Goal: Find contact information: Find contact information

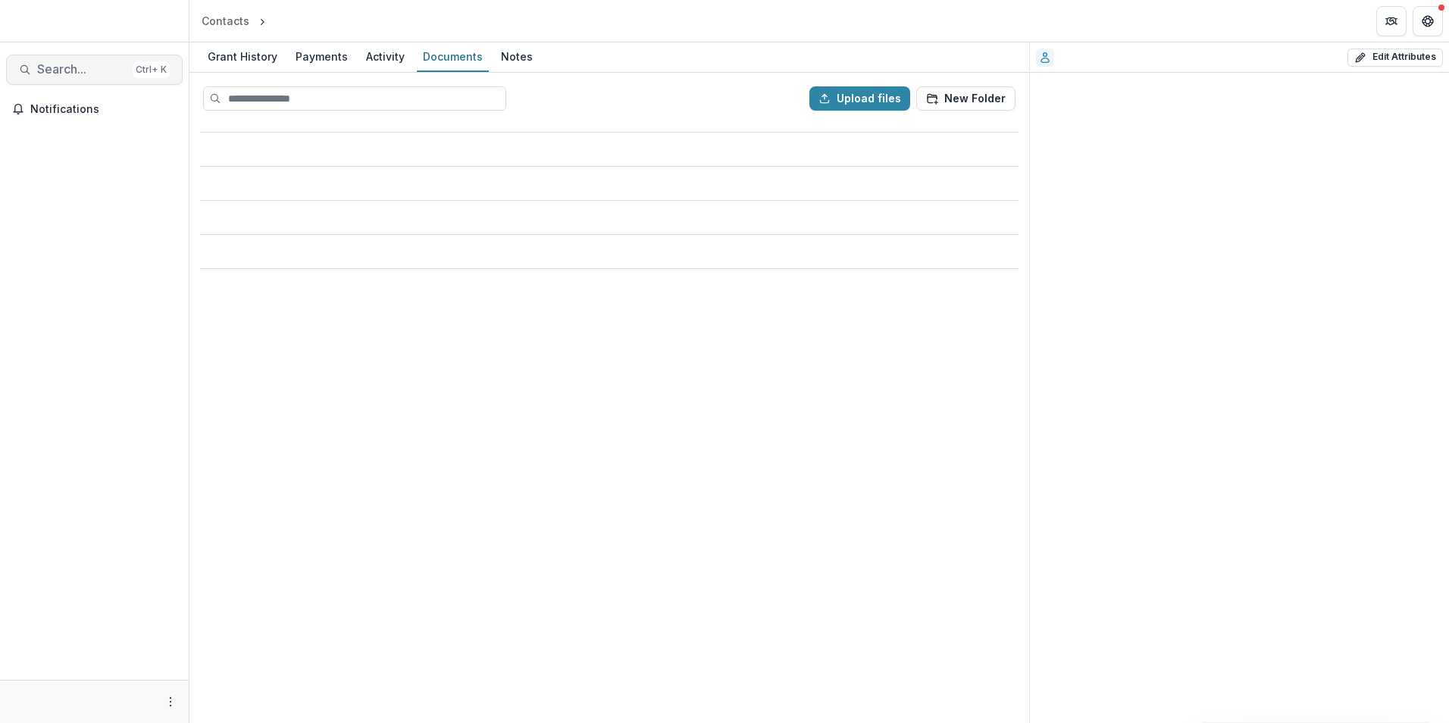
click at [78, 67] on span "Search..." at bounding box center [81, 69] width 89 height 14
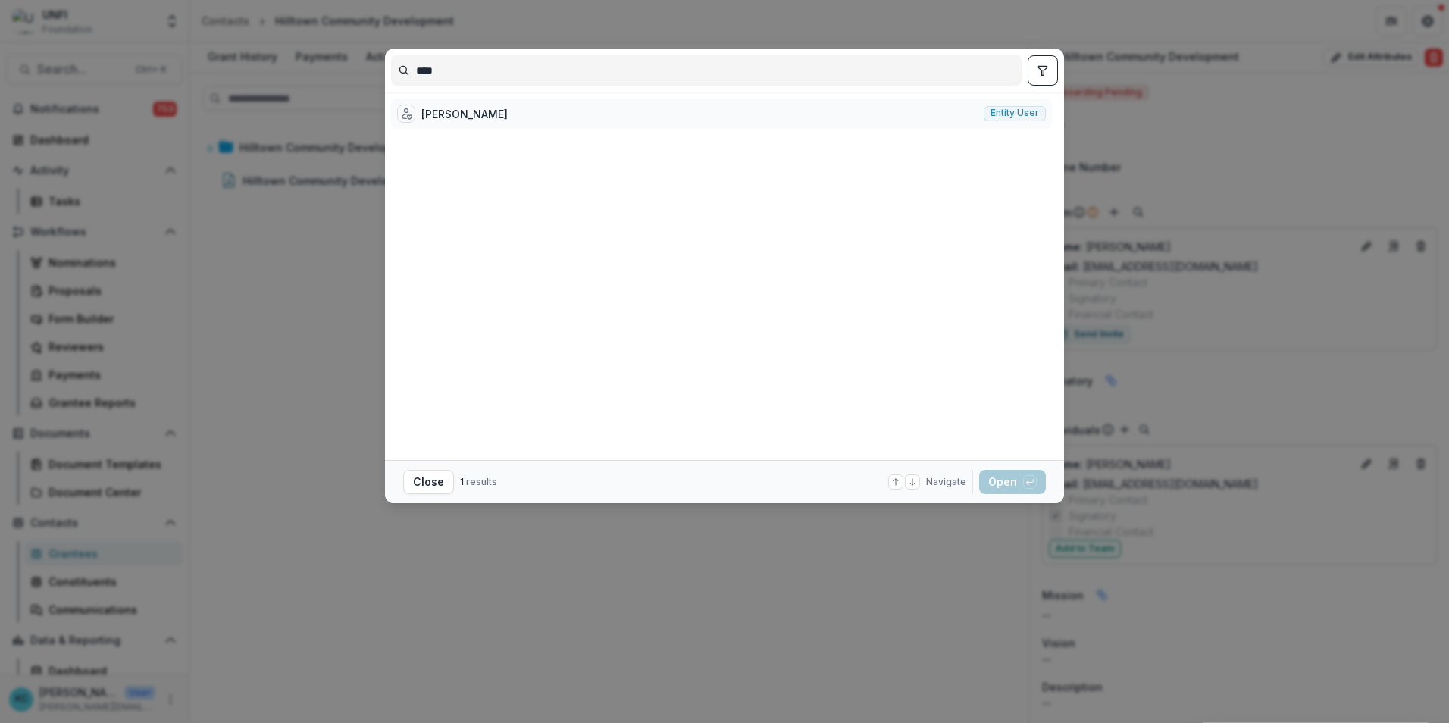
type input "****"
drag, startPoint x: 481, startPoint y: 111, endPoint x: 437, endPoint y: 105, distance: 44.5
click at [481, 111] on div "[PERSON_NAME]" at bounding box center [464, 114] width 86 height 16
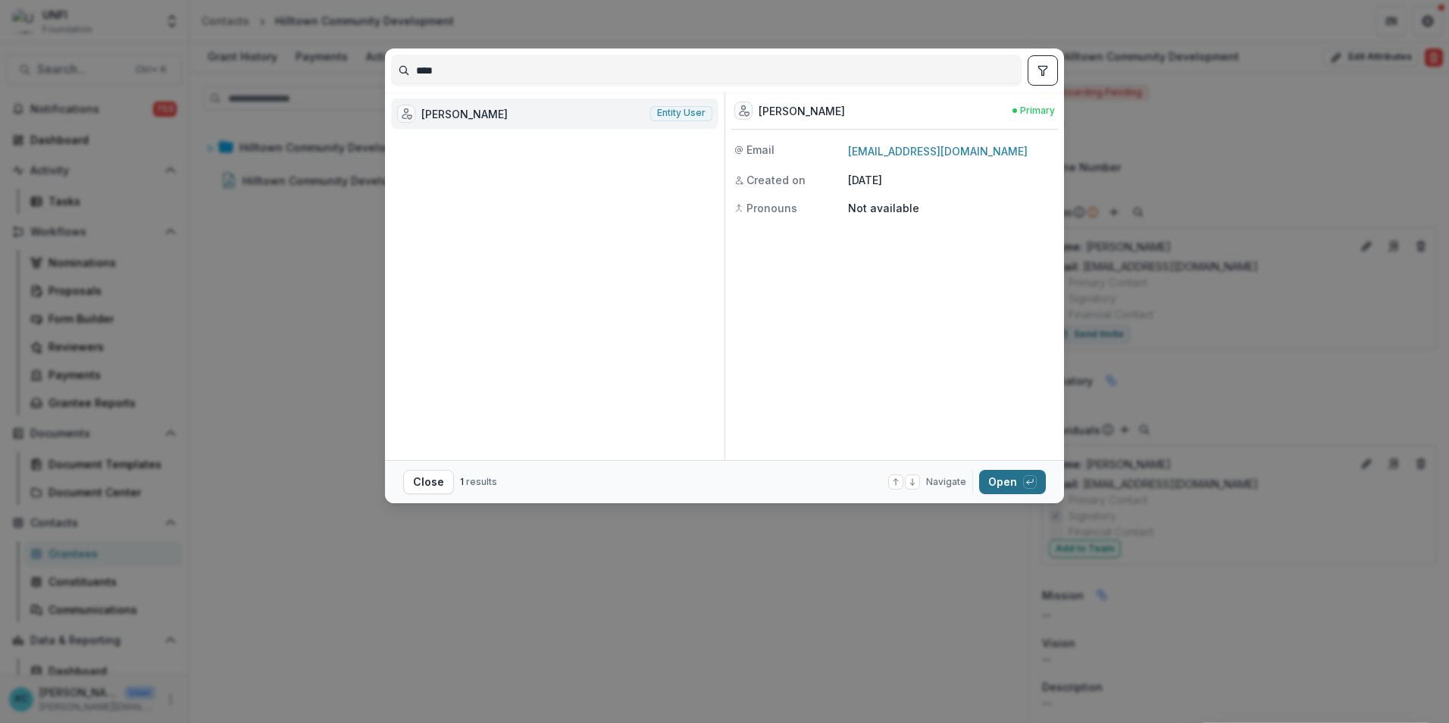
click at [1004, 481] on button "Open with enter key" at bounding box center [1012, 482] width 67 height 24
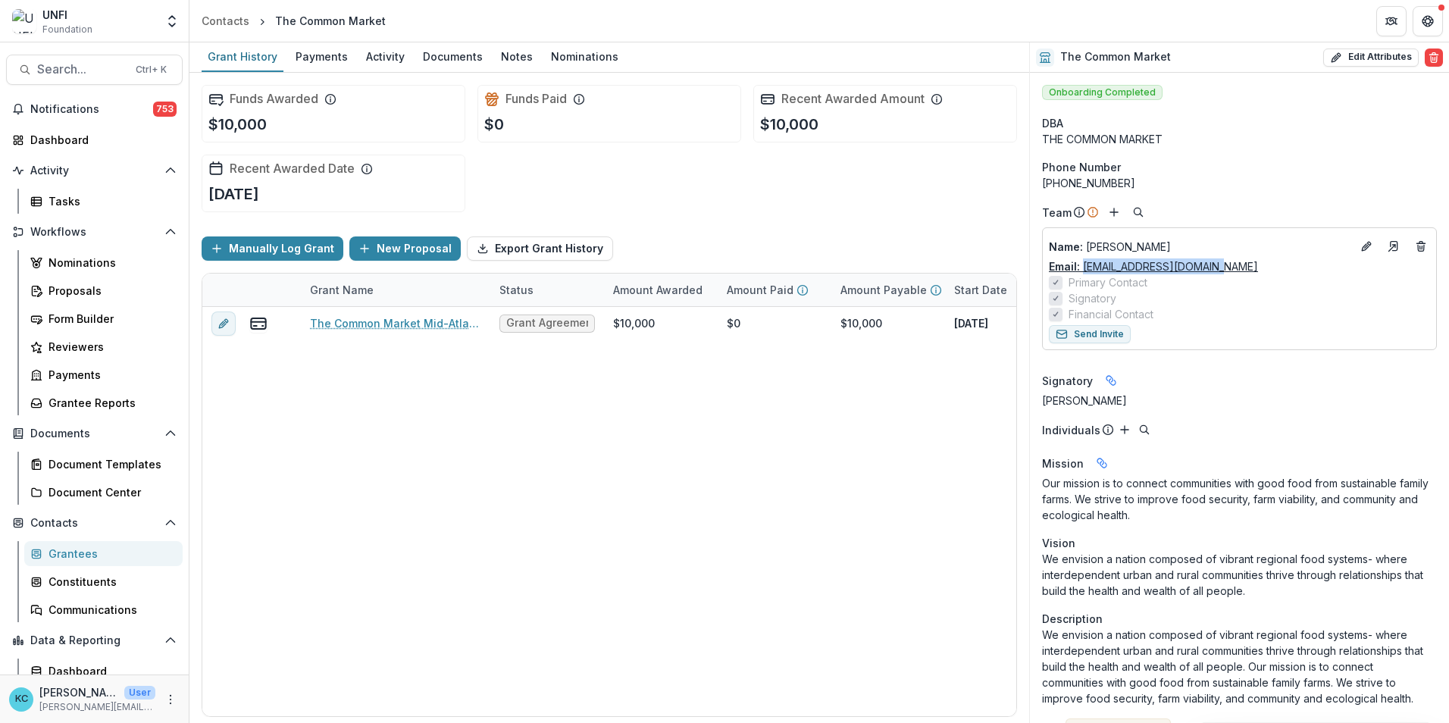
drag, startPoint x: 1217, startPoint y: 267, endPoint x: 1084, endPoint y: 268, distance: 133.4
click at [1084, 268] on div "Email: [EMAIL_ADDRESS][DOMAIN_NAME]" at bounding box center [1239, 266] width 381 height 16
copy link "[EMAIL_ADDRESS][DOMAIN_NAME]"
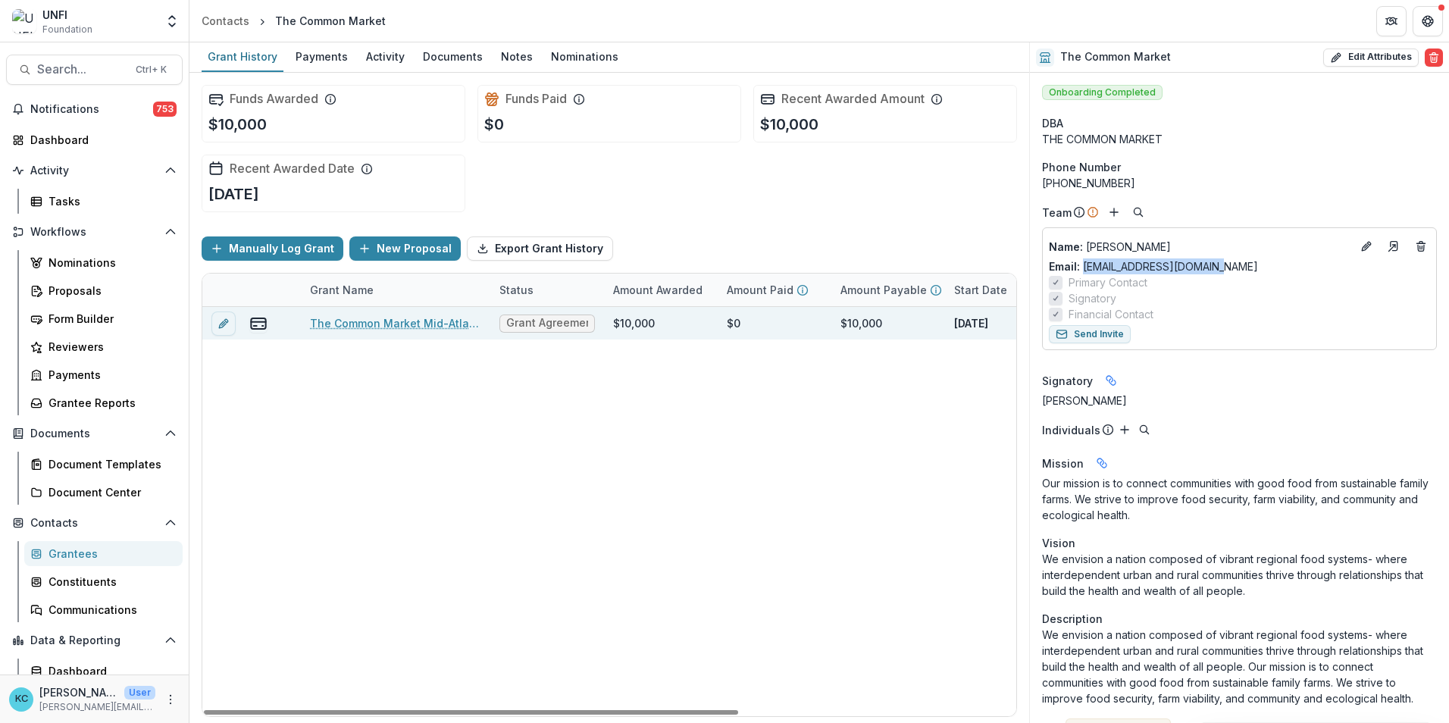
click at [391, 320] on link "The Common Market Mid-Atlantic - 2025 - UNFI Foundation Community Grants Applic…" at bounding box center [395, 323] width 171 height 16
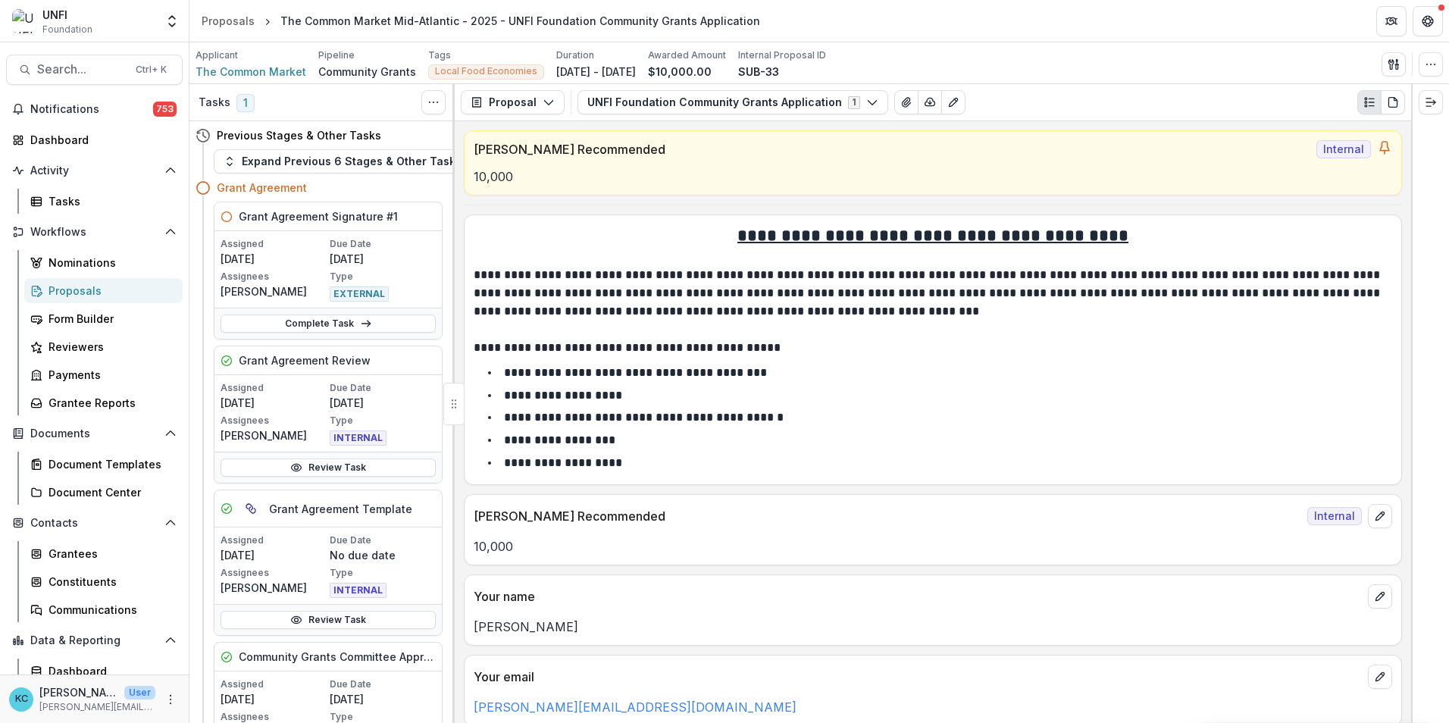
click at [731, 392] on li "**********" at bounding box center [942, 396] width 900 height 20
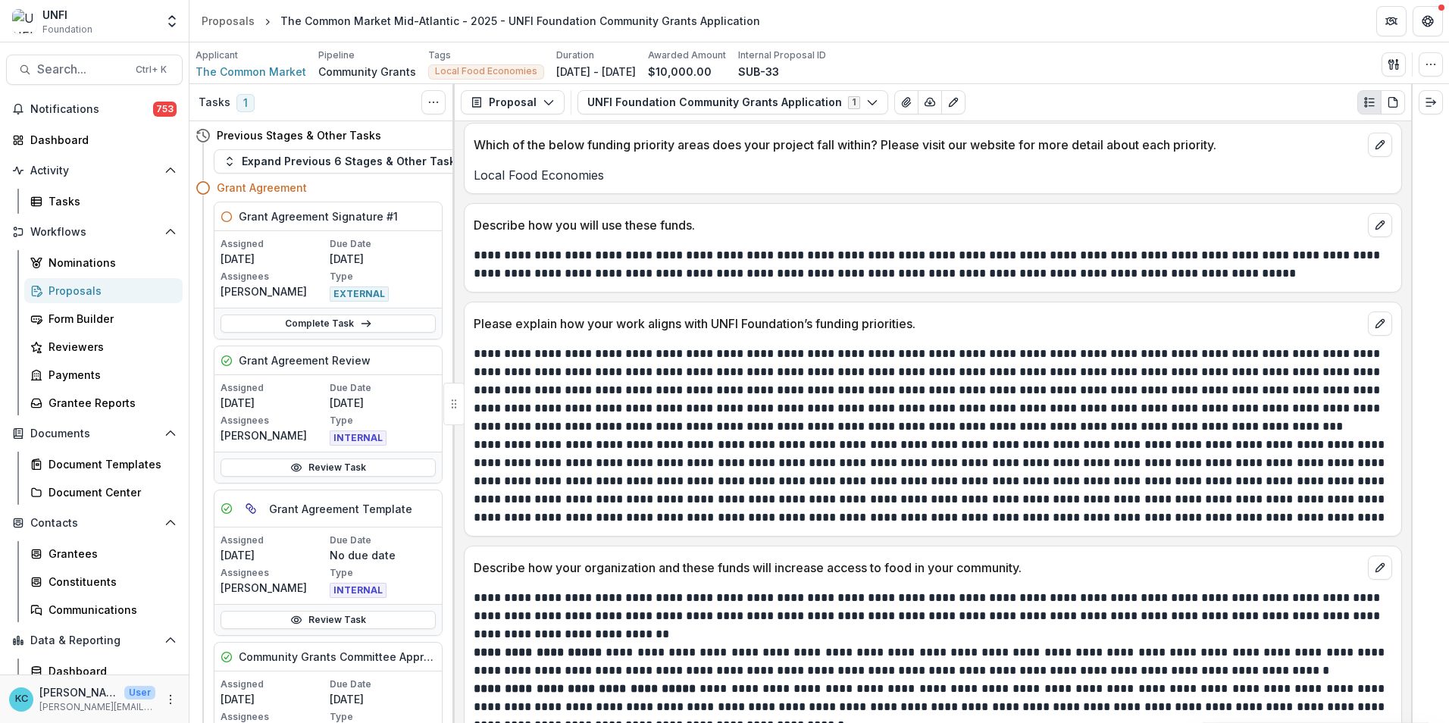
scroll to position [2350, 0]
